Goal: Find specific page/section: Find specific page/section

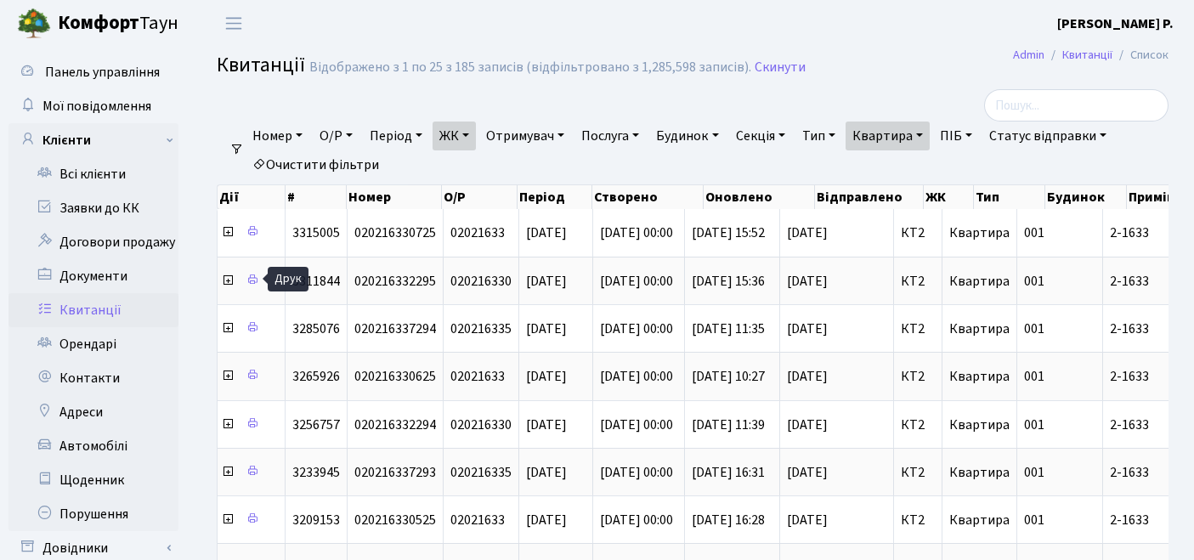
select select "295"
select select "25"
click at [365, 170] on link "Очистити фільтри" at bounding box center [316, 164] width 140 height 29
select select
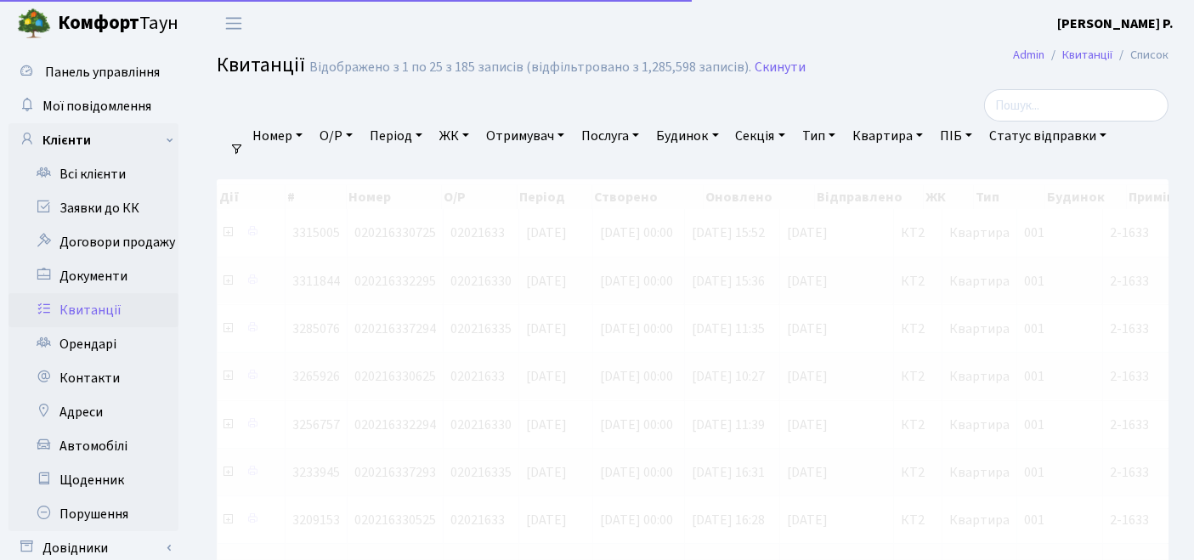
click at [469, 134] on link "ЖК" at bounding box center [454, 136] width 43 height 29
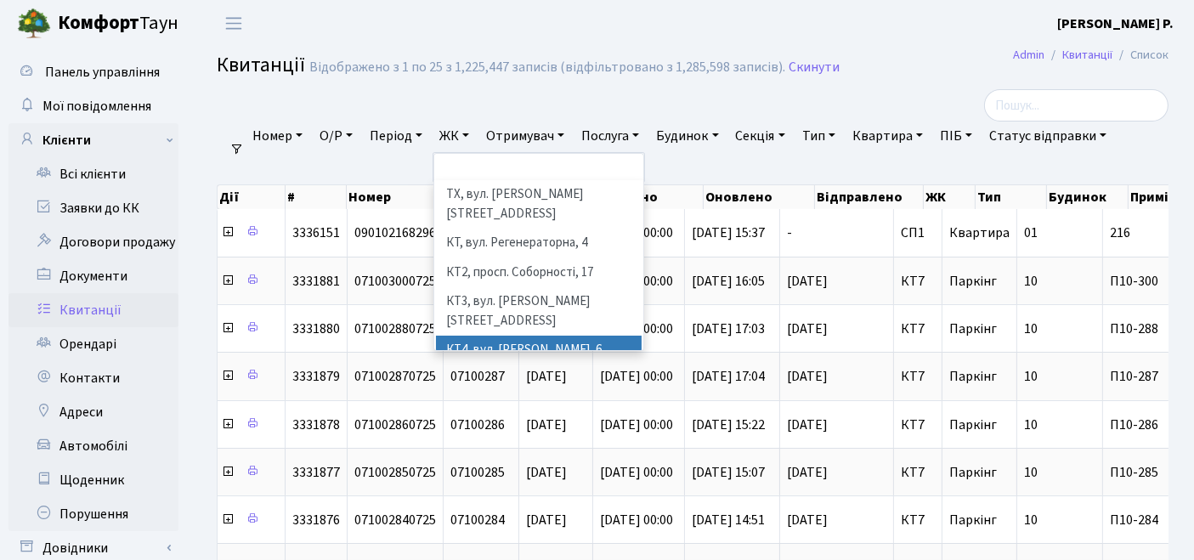
click at [482, 336] on li "КТ4, вул. [PERSON_NAME], 6" at bounding box center [539, 351] width 206 height 30
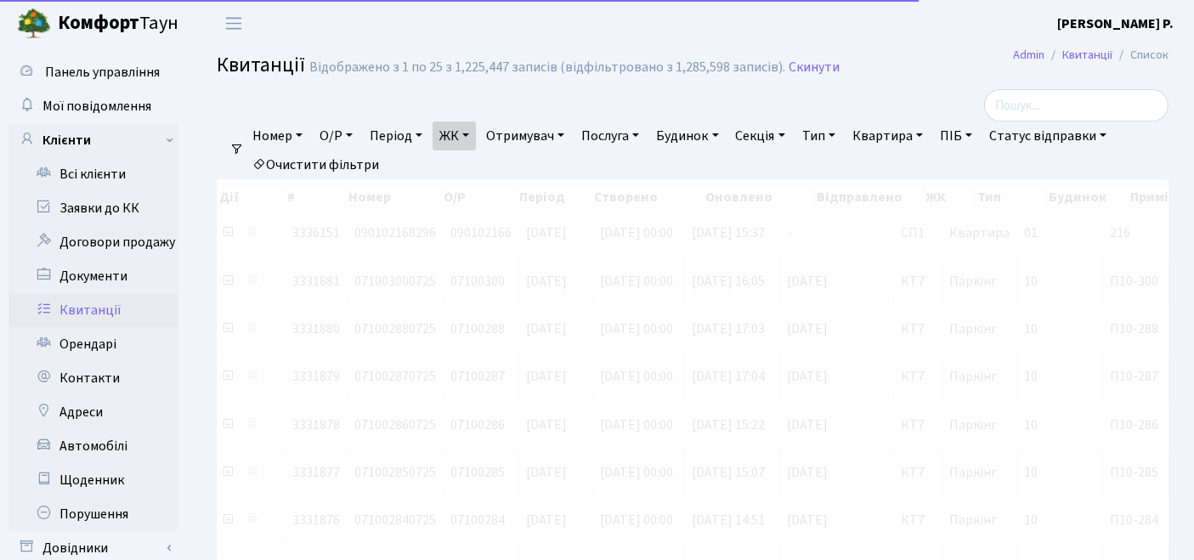
click at [896, 133] on link "Квартира" at bounding box center [887, 136] width 84 height 29
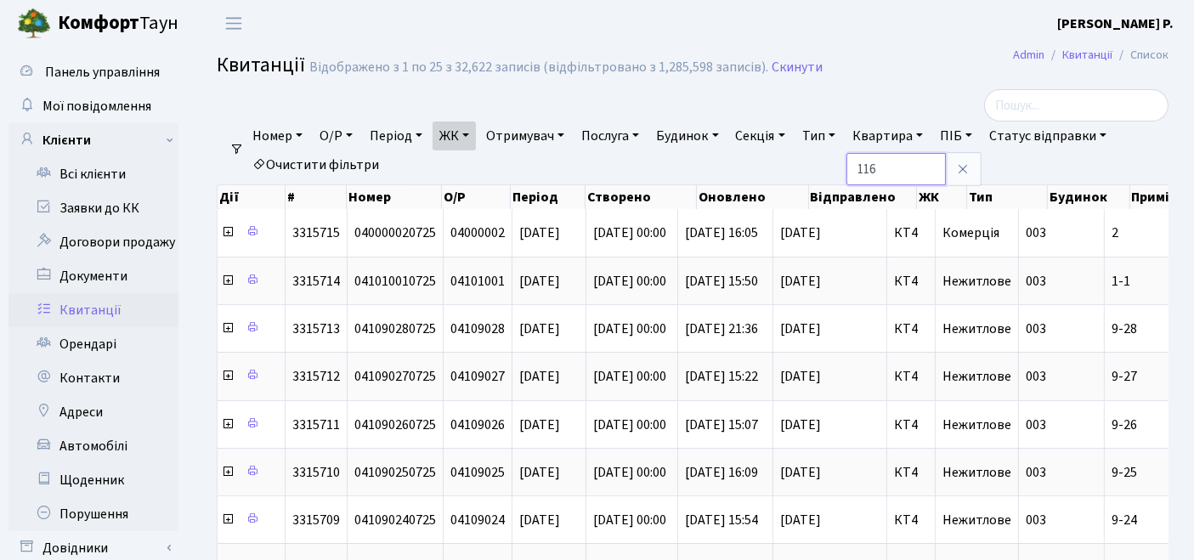
type input "116"
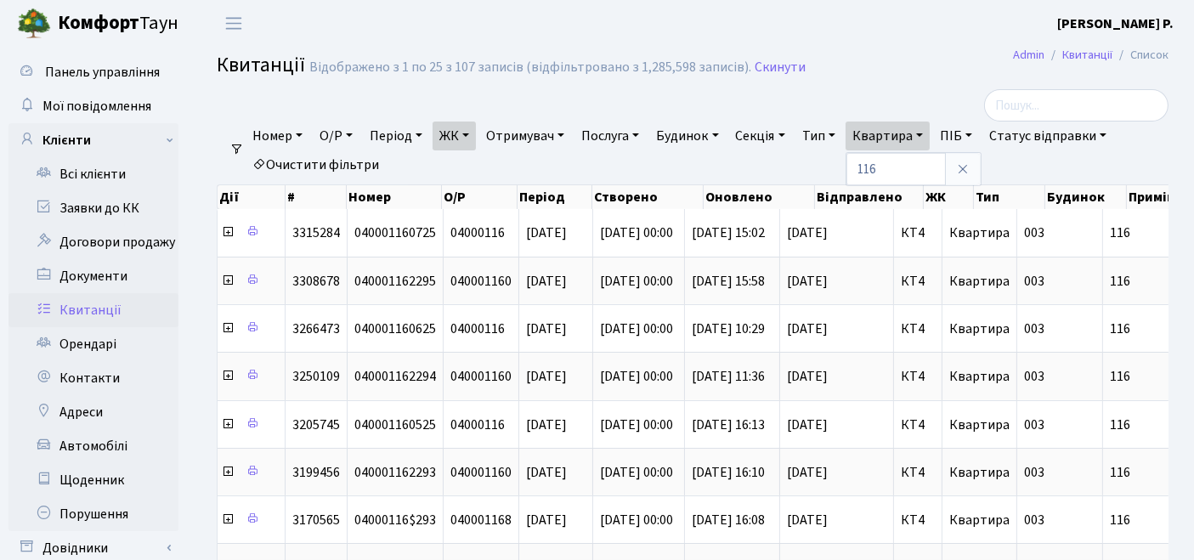
click at [288, 166] on link "Очистити фільтри" at bounding box center [316, 164] width 140 height 29
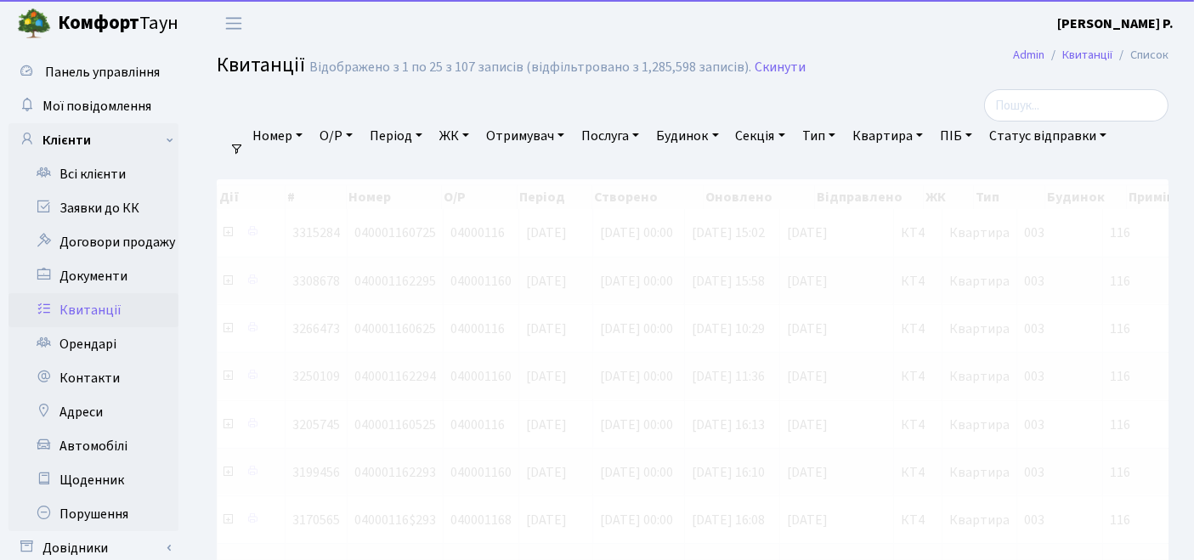
click at [450, 137] on link "ЖК" at bounding box center [454, 136] width 43 height 29
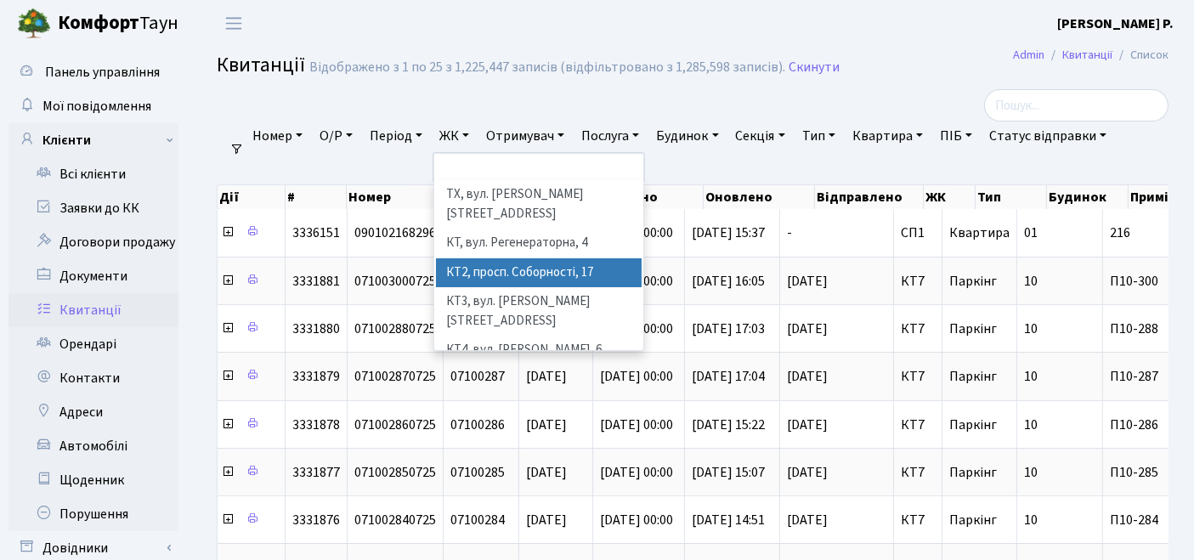
click at [485, 258] on li "КТ2, просп. Соборності, 17" at bounding box center [539, 273] width 206 height 30
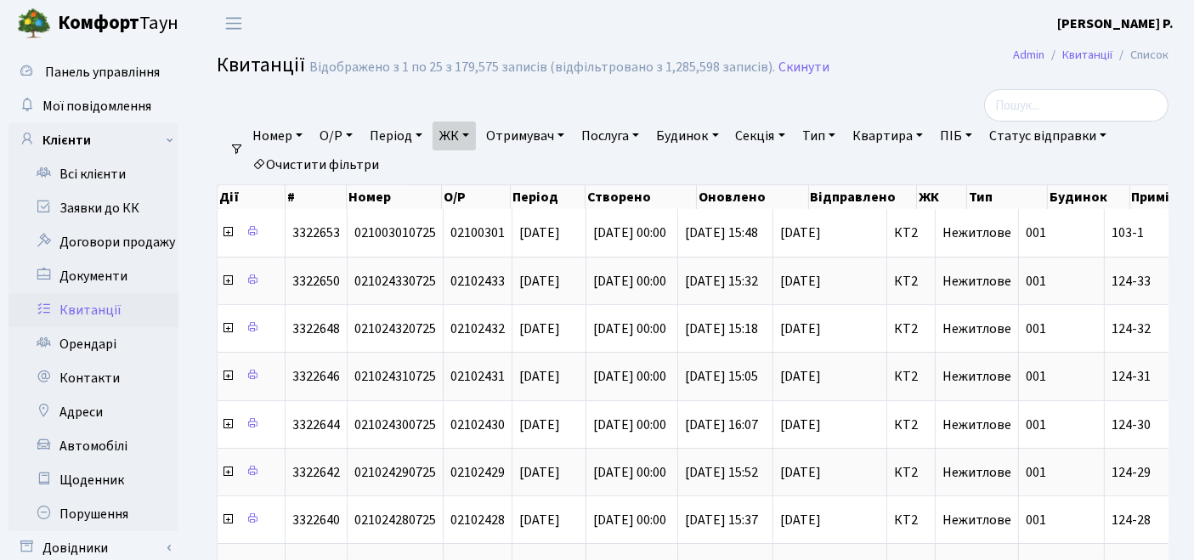
click at [296, 162] on link "Очистити фільтри" at bounding box center [316, 164] width 140 height 29
select select
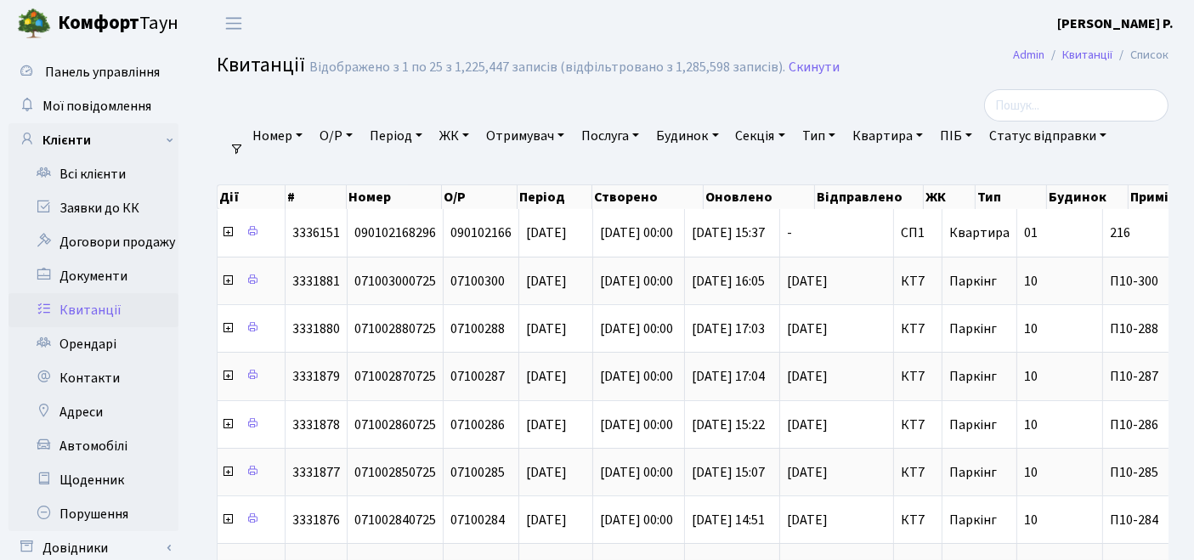
click at [461, 131] on link "ЖК" at bounding box center [454, 136] width 43 height 29
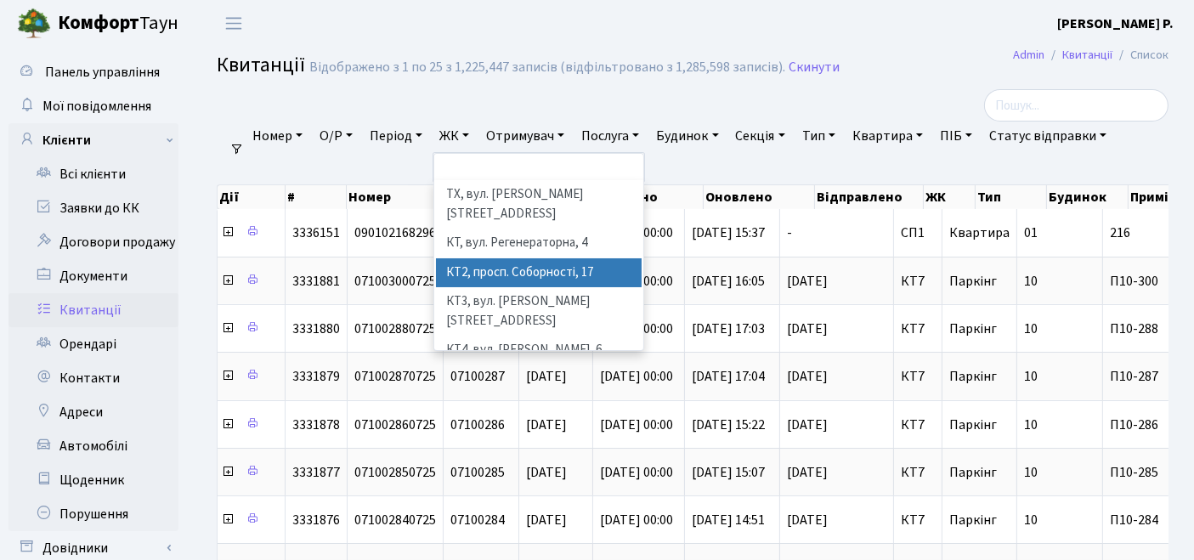
click at [502, 258] on li "КТ2, просп. Соборності, 17" at bounding box center [539, 273] width 206 height 30
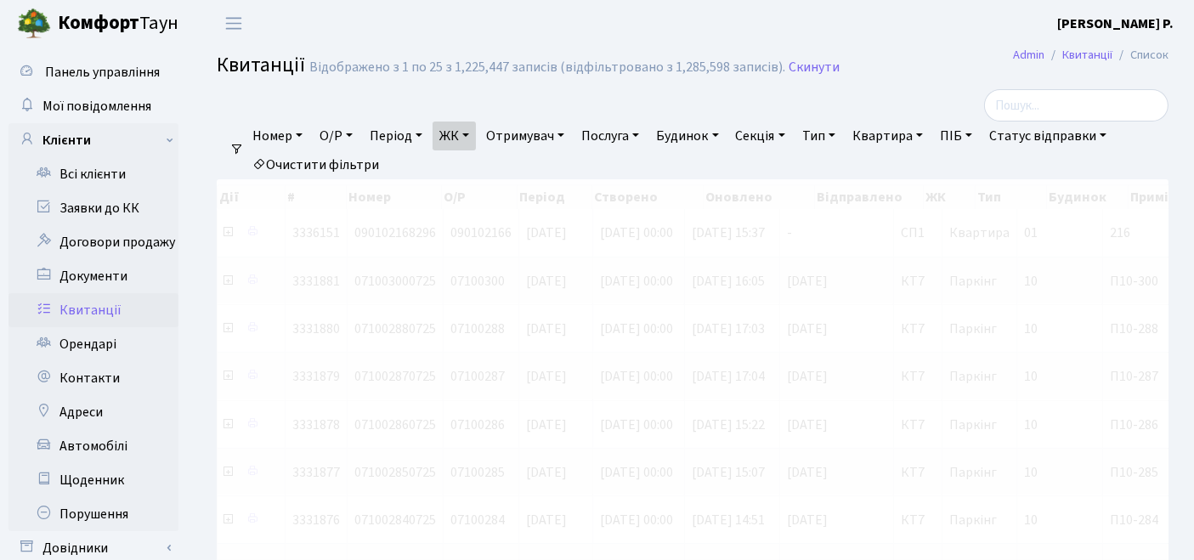
click at [893, 139] on link "Квартира" at bounding box center [887, 136] width 84 height 29
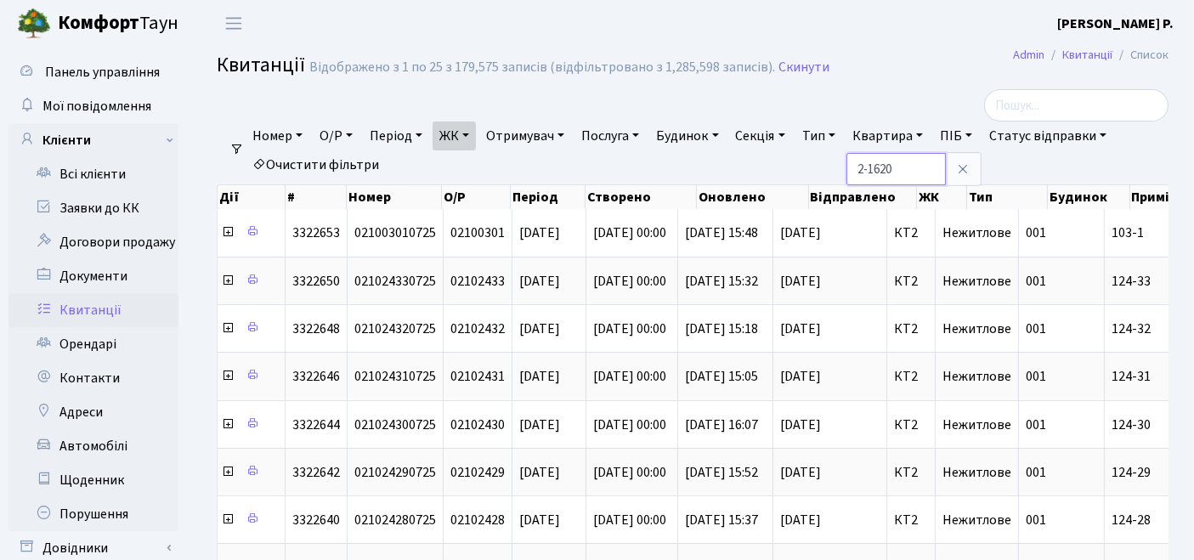
type input "2-1620"
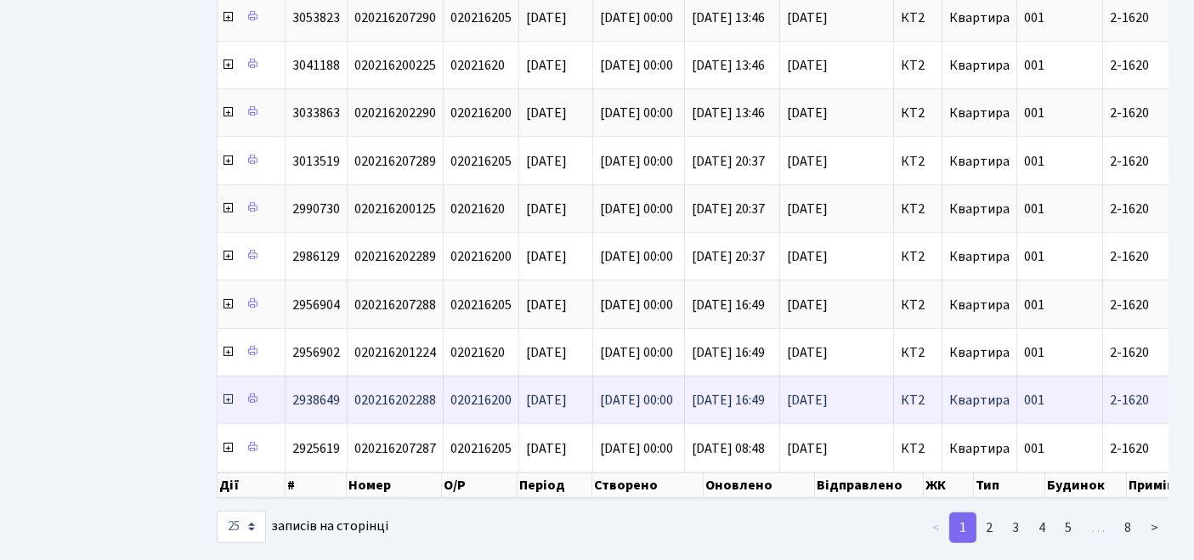
scroll to position [970, 0]
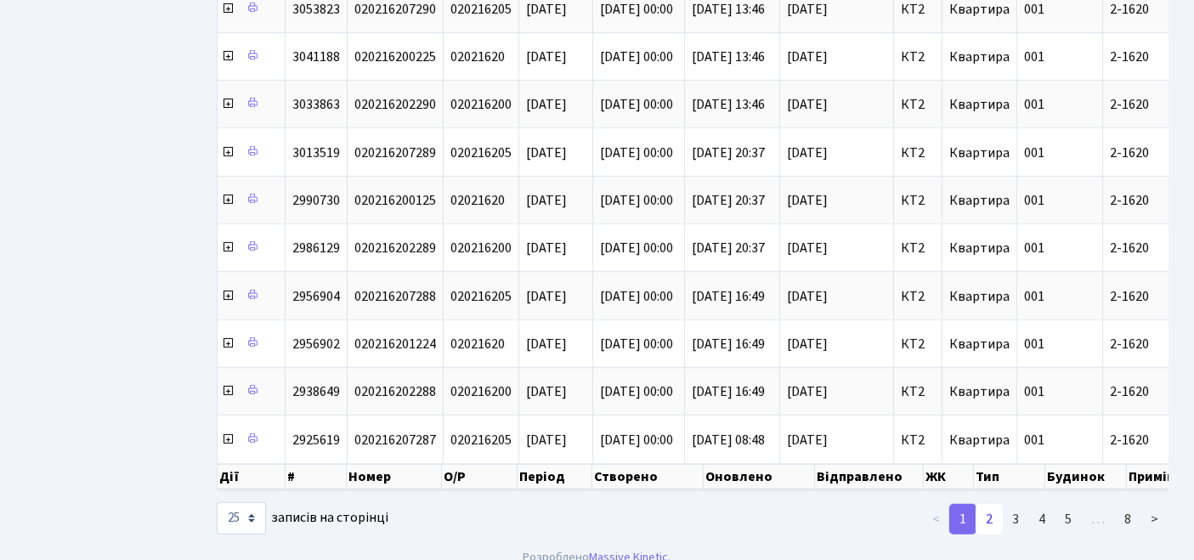
click at [983, 504] on link "2" at bounding box center [988, 519] width 27 height 31
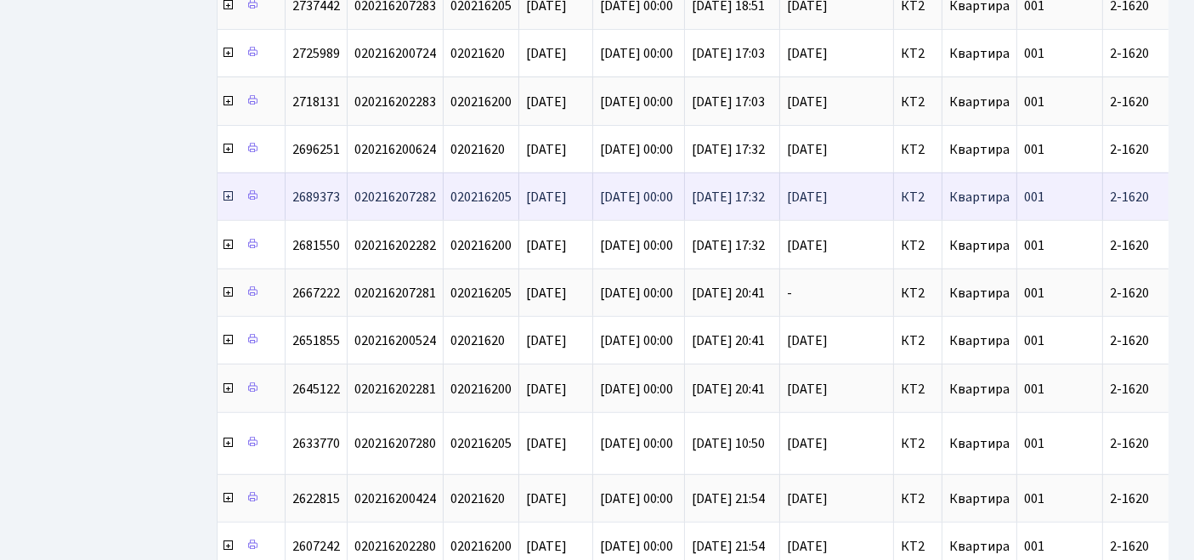
scroll to position [660, 0]
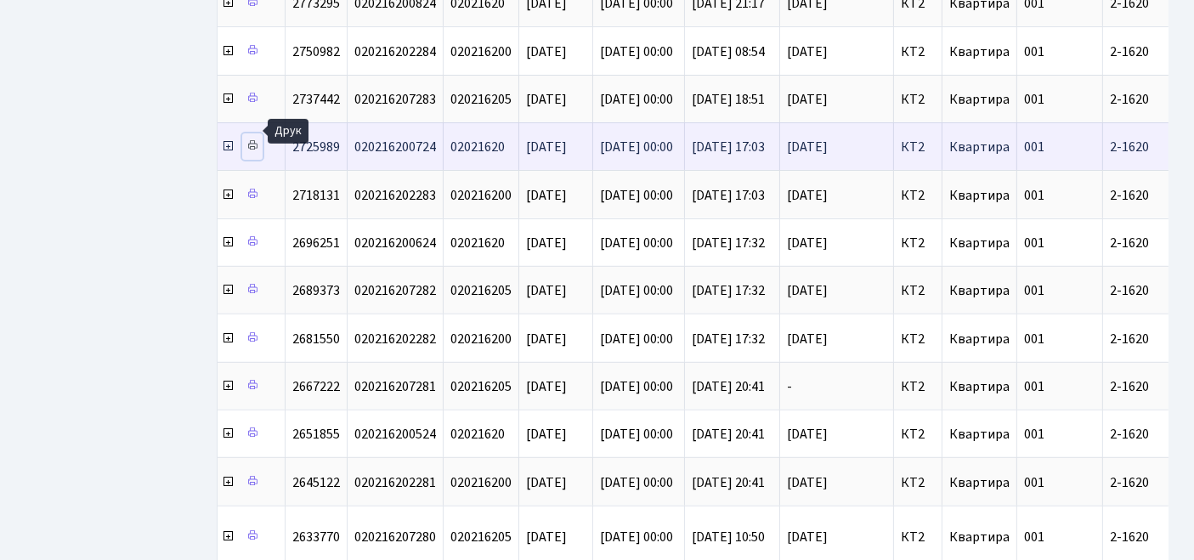
click at [255, 139] on icon at bounding box center [252, 145] width 12 height 12
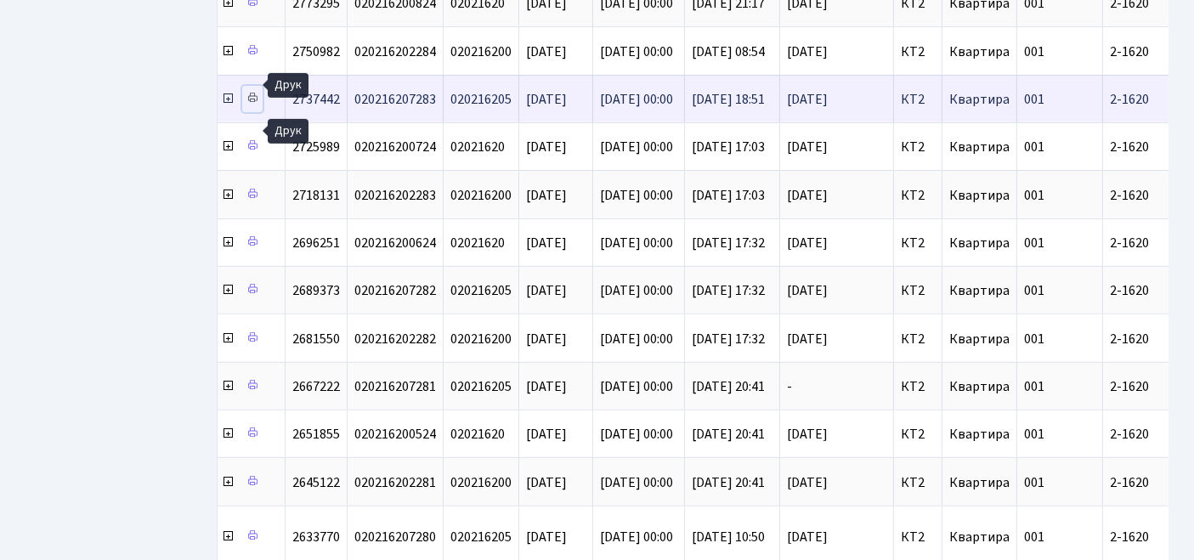
click at [257, 92] on icon at bounding box center [252, 98] width 12 height 12
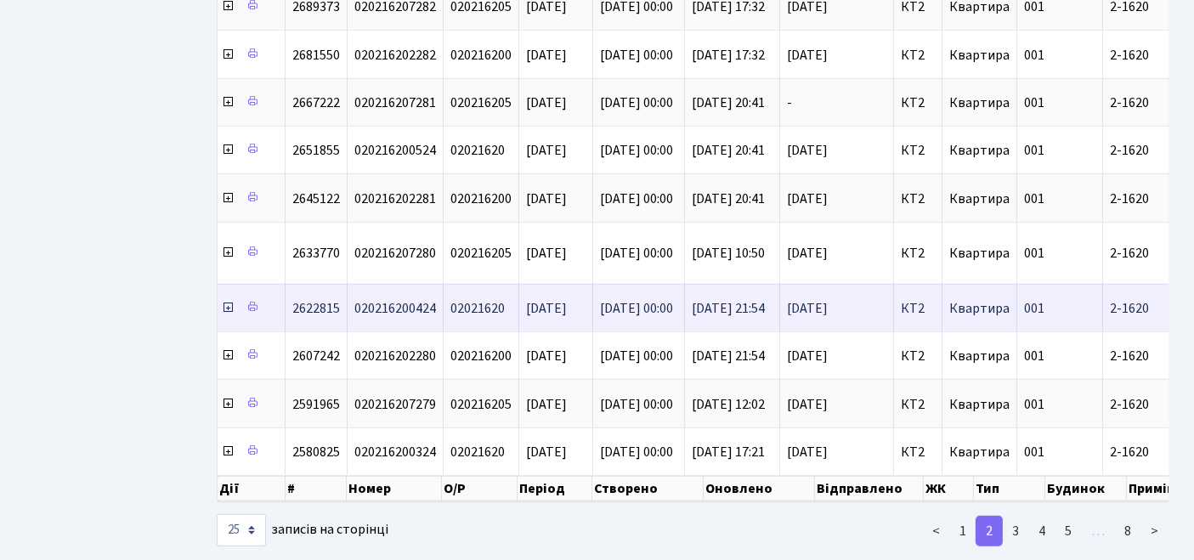
scroll to position [850, 0]
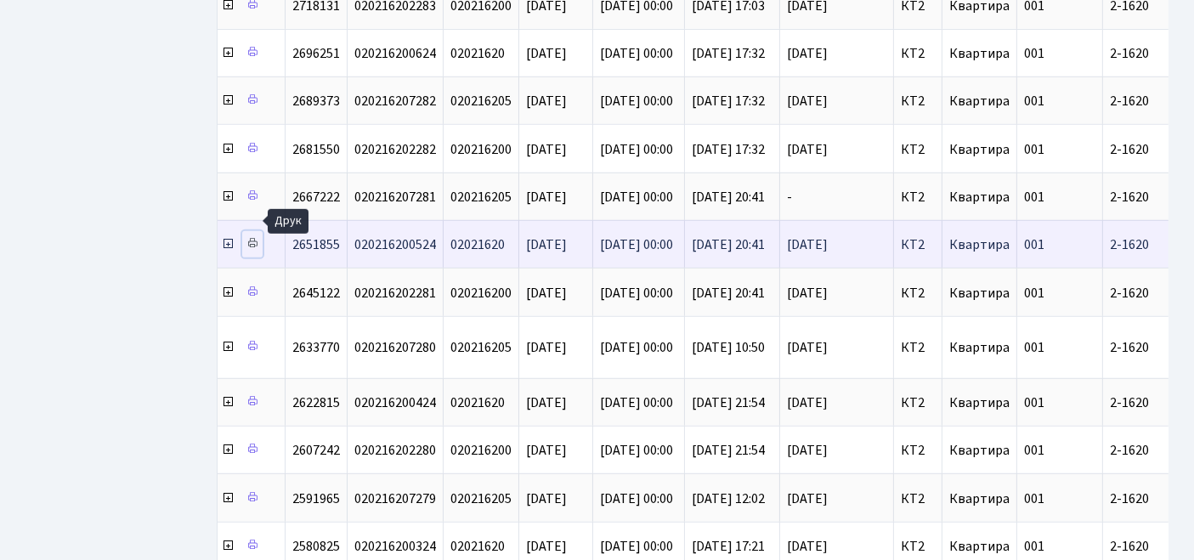
click at [252, 237] on icon at bounding box center [252, 243] width 12 height 12
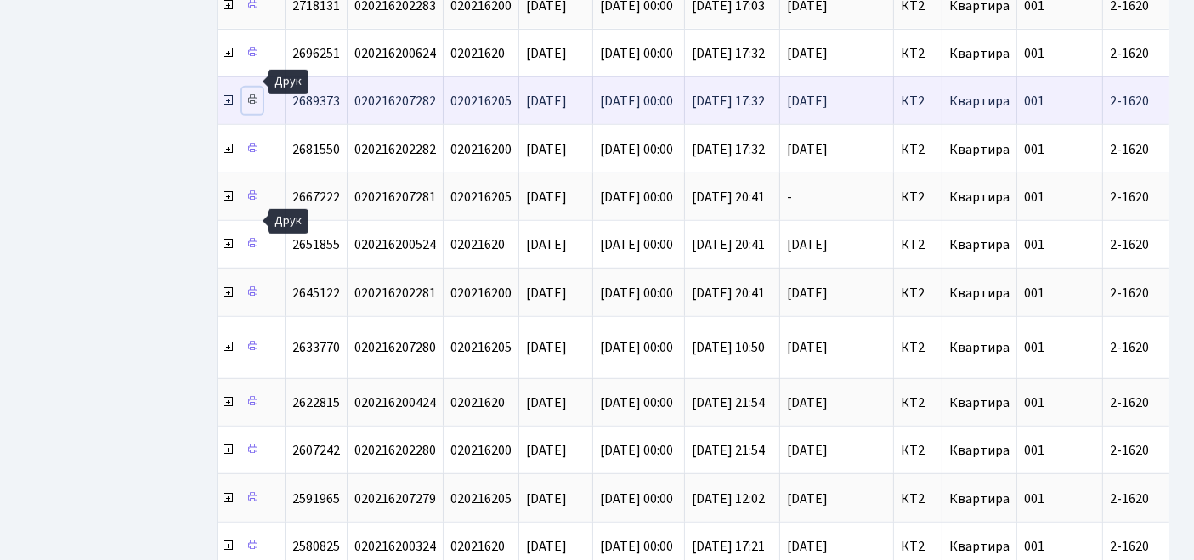
click at [252, 93] on icon at bounding box center [252, 99] width 12 height 12
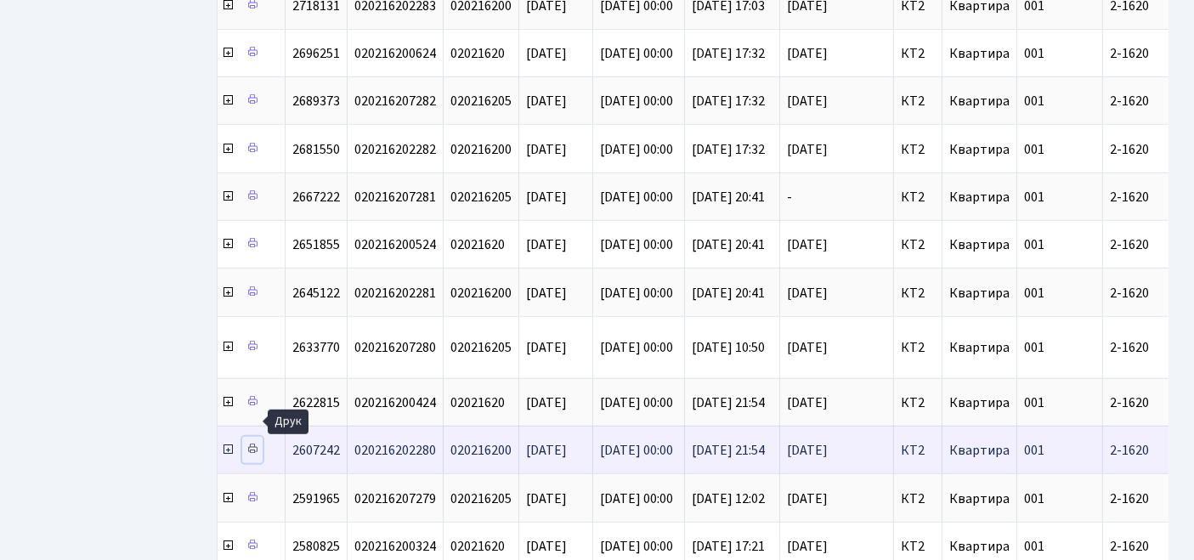
click at [253, 443] on icon at bounding box center [252, 449] width 12 height 12
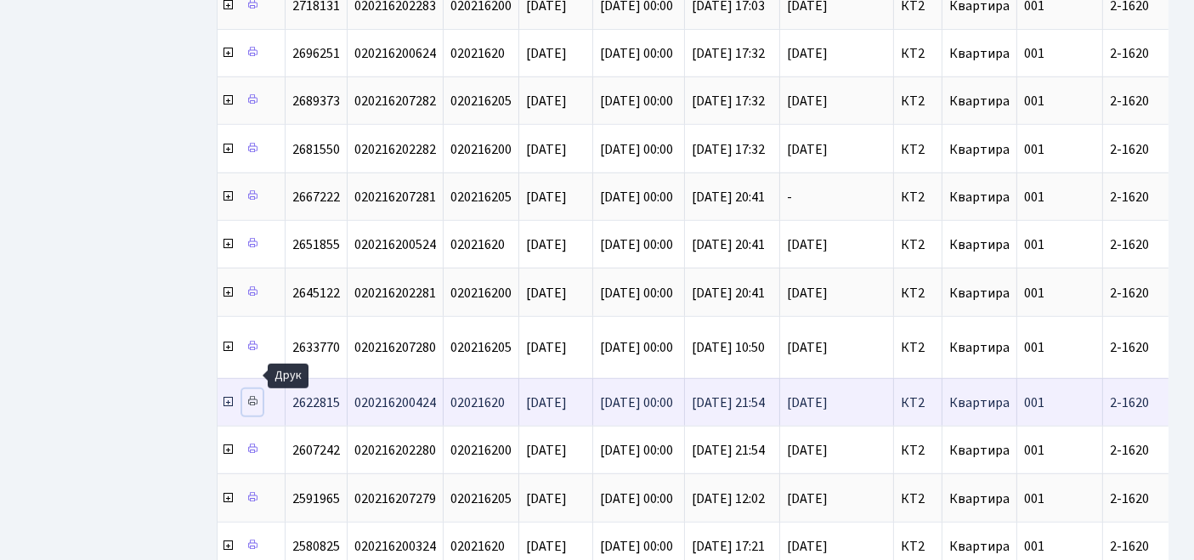
click at [252, 395] on icon at bounding box center [252, 401] width 12 height 12
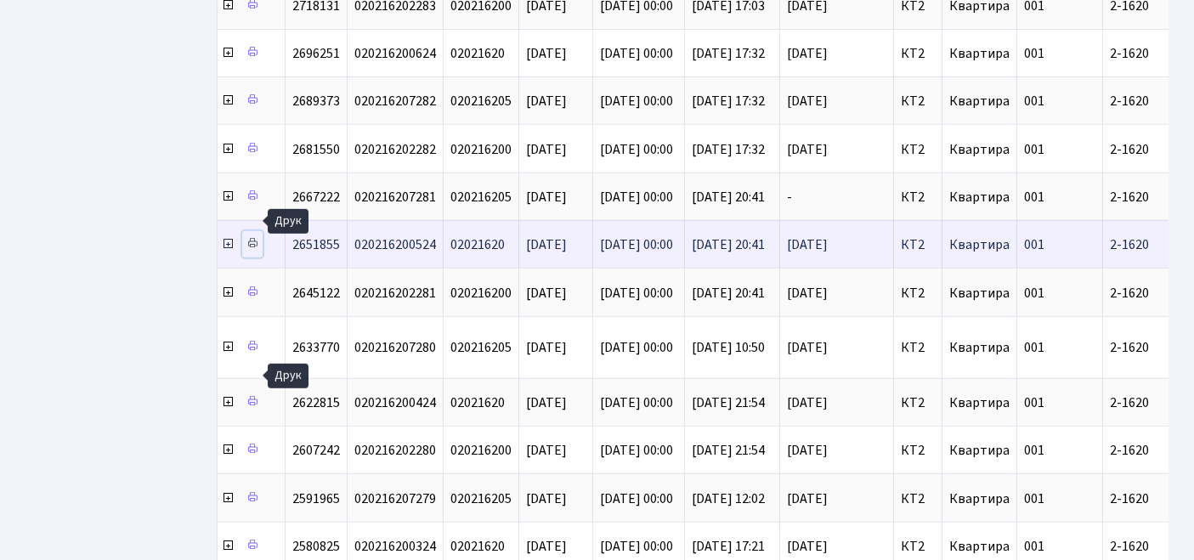
click at [254, 237] on icon at bounding box center [252, 243] width 12 height 12
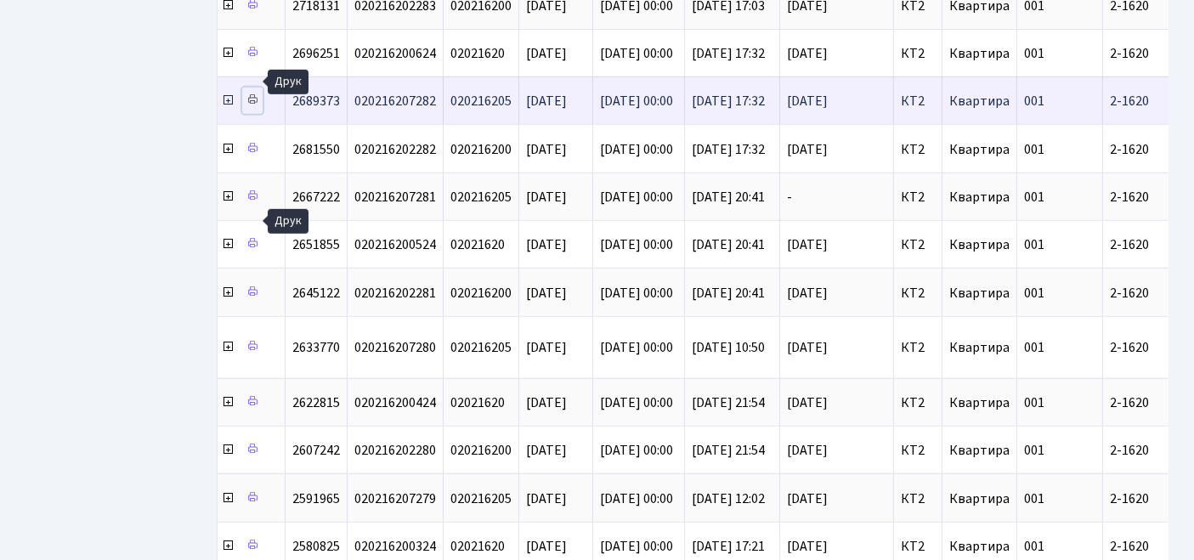
click at [260, 88] on link at bounding box center [252, 101] width 20 height 26
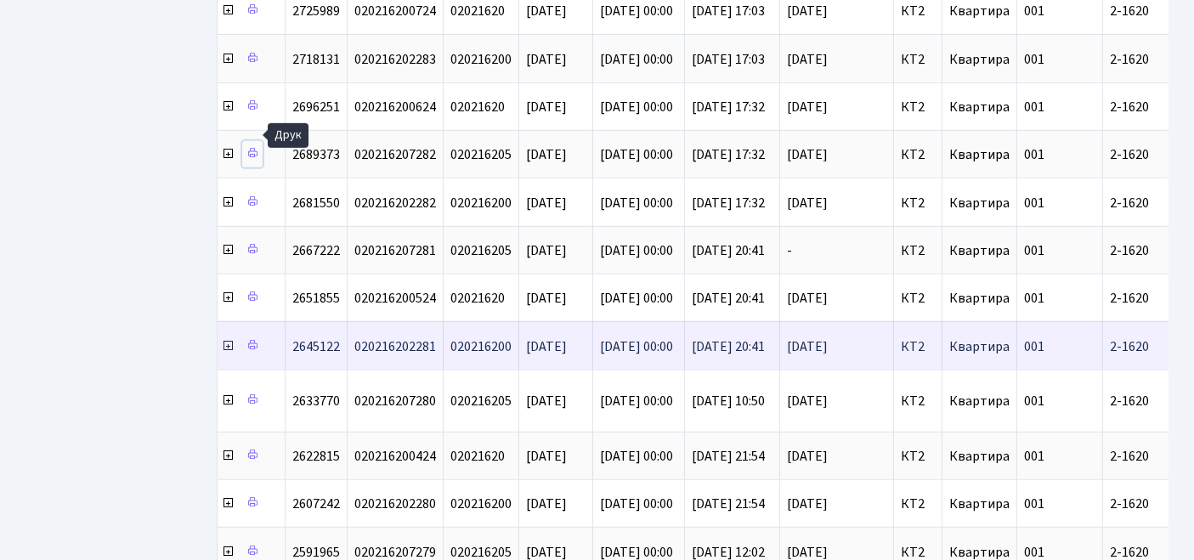
scroll to position [755, 0]
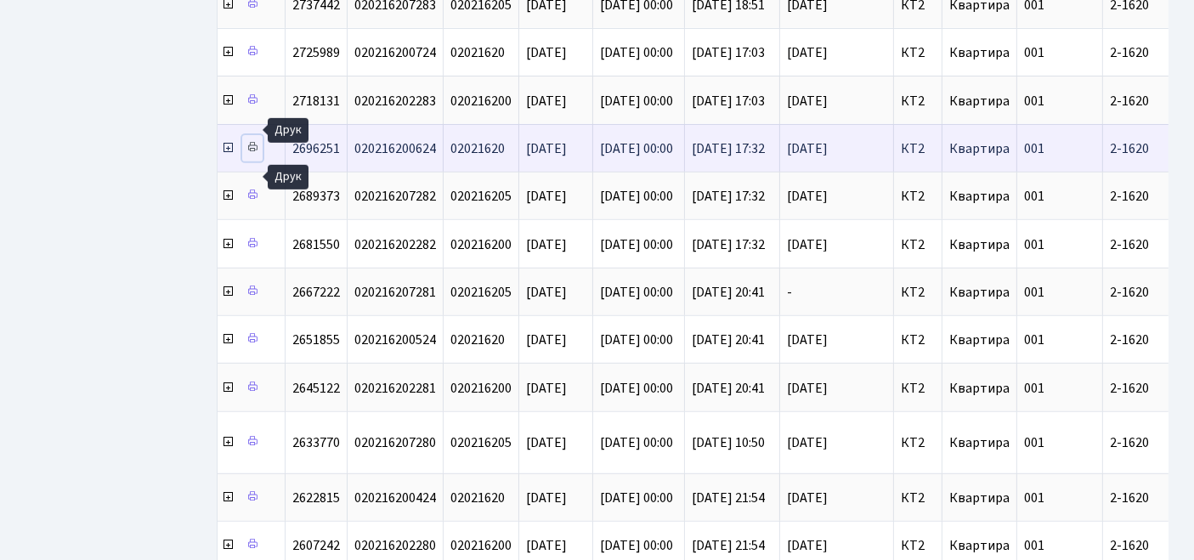
click at [255, 141] on icon at bounding box center [252, 147] width 12 height 12
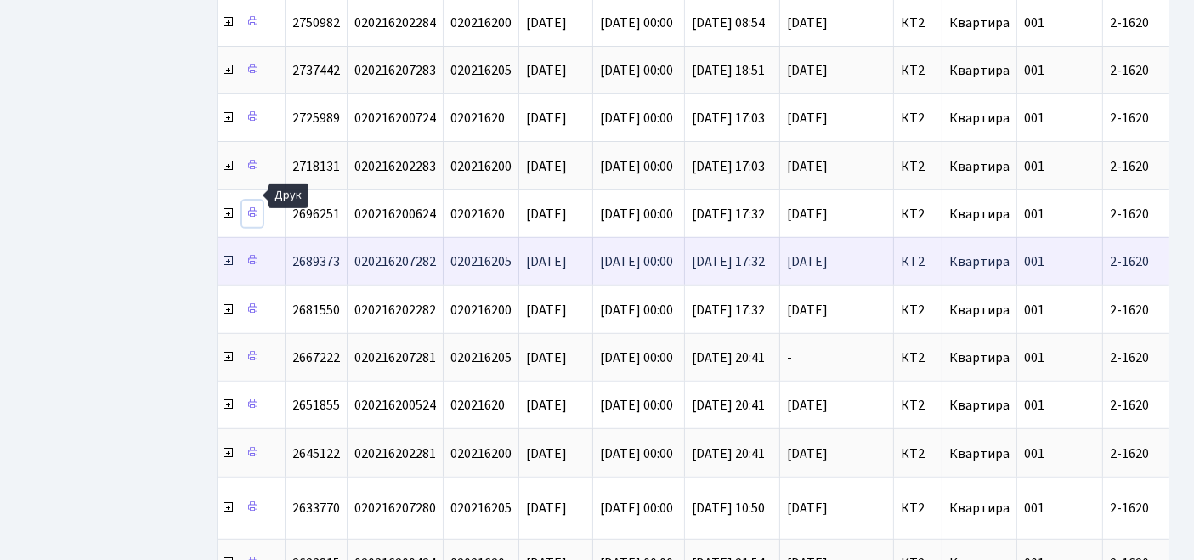
scroll to position [660, 0]
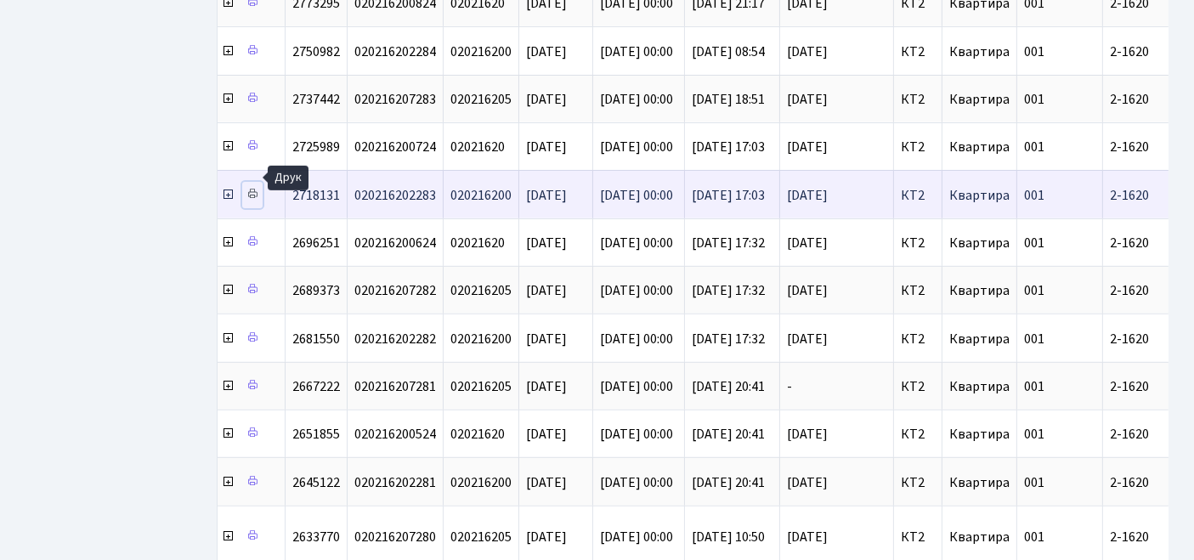
click at [254, 188] on icon at bounding box center [252, 194] width 12 height 12
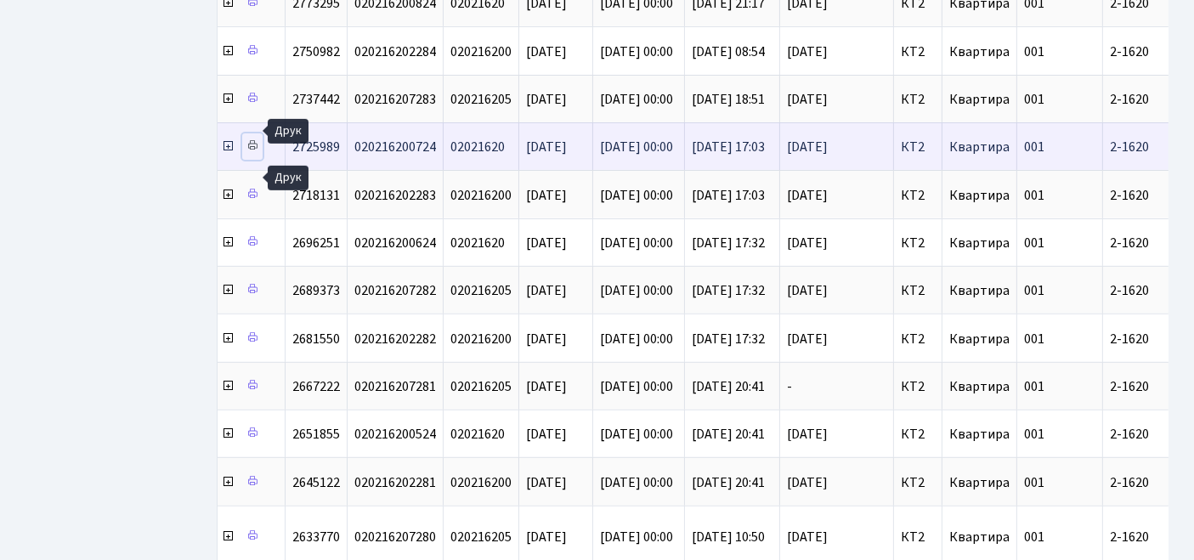
click at [257, 139] on icon at bounding box center [252, 145] width 12 height 12
